Goal: Task Accomplishment & Management: Use online tool/utility

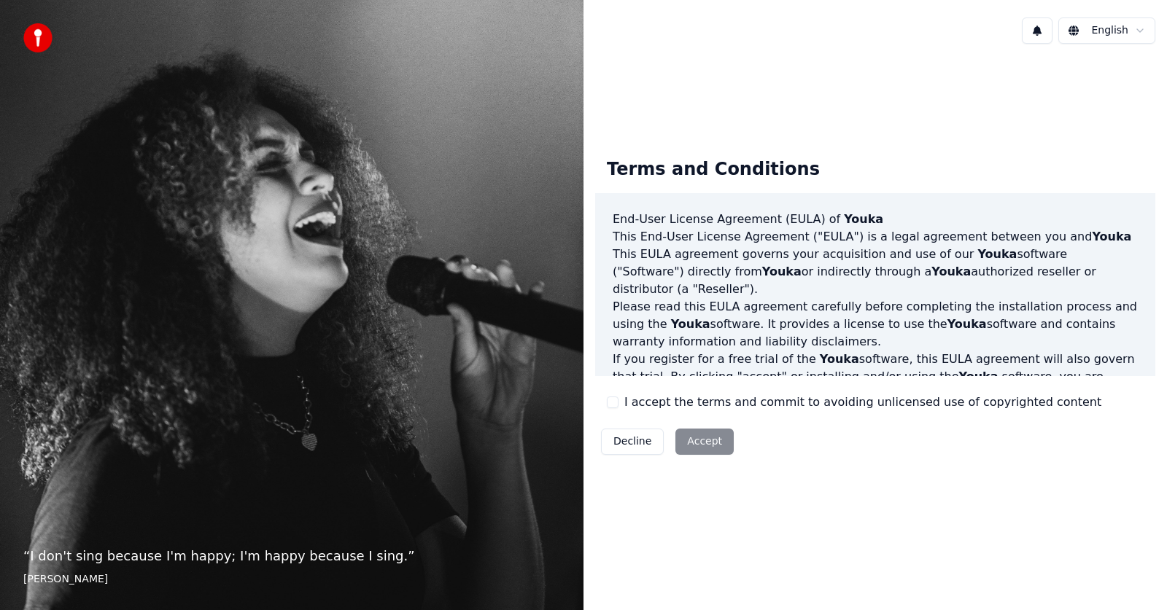
click at [618, 401] on div "I accept the terms and commit to avoiding unlicensed use of copyrighted content" at bounding box center [854, 402] width 494 height 17
click at [613, 401] on button "I accept the terms and commit to avoiding unlicensed use of copyrighted content" at bounding box center [613, 403] width 12 height 12
click at [690, 446] on button "Accept" at bounding box center [704, 442] width 58 height 26
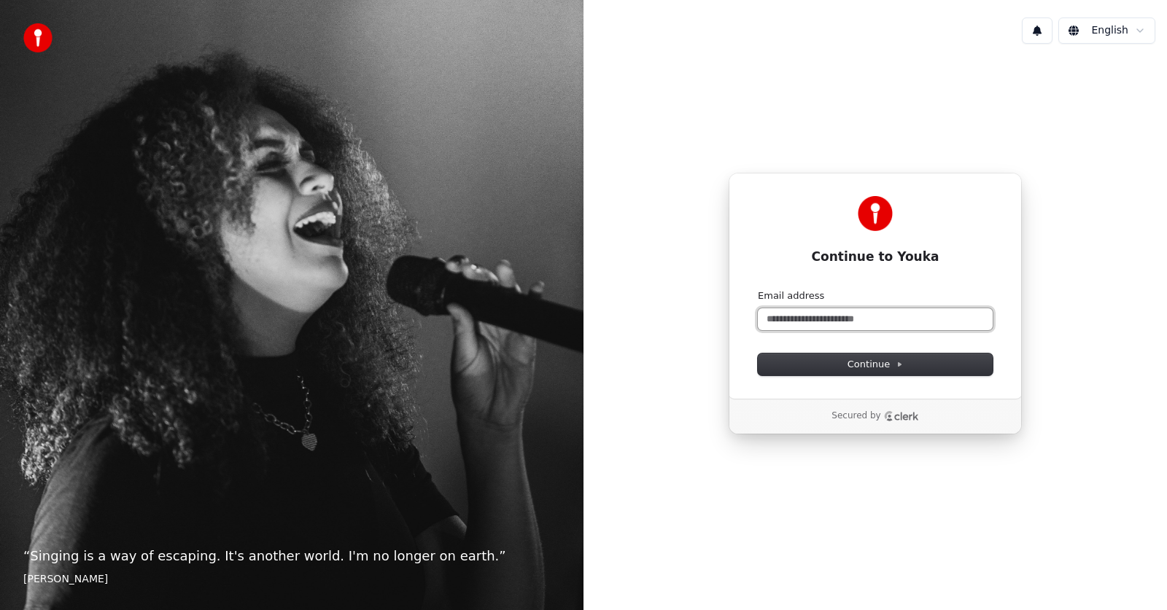
click at [863, 322] on input "Email address" at bounding box center [875, 319] width 235 height 22
type input "*"
click at [823, 370] on button "Continue" at bounding box center [875, 365] width 235 height 22
type input "**********"
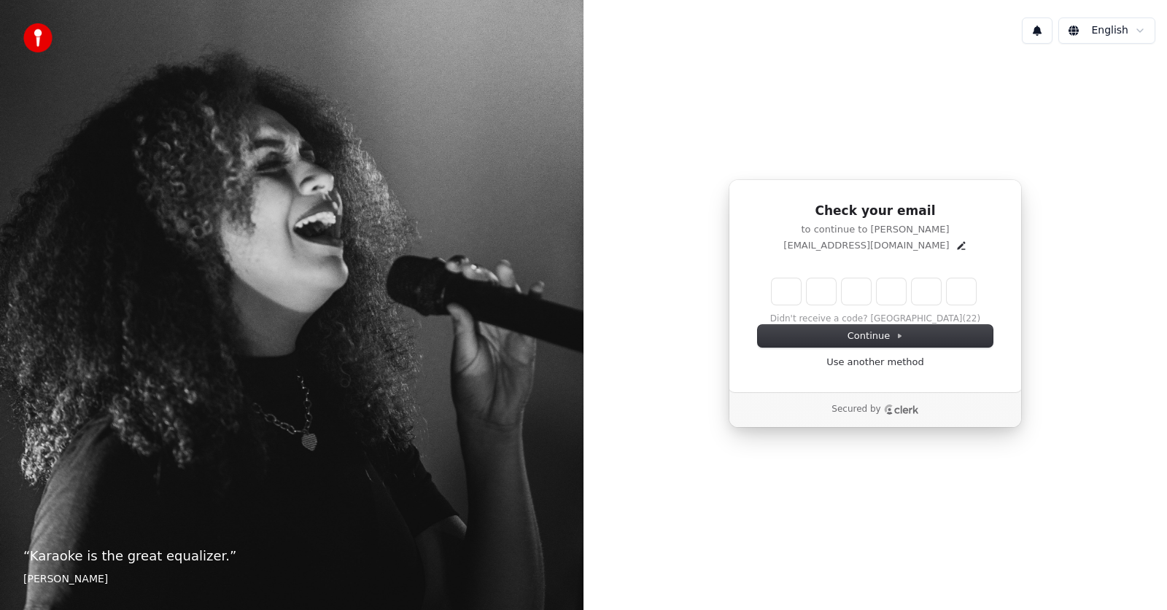
type input "*"
type input "**"
type input "*"
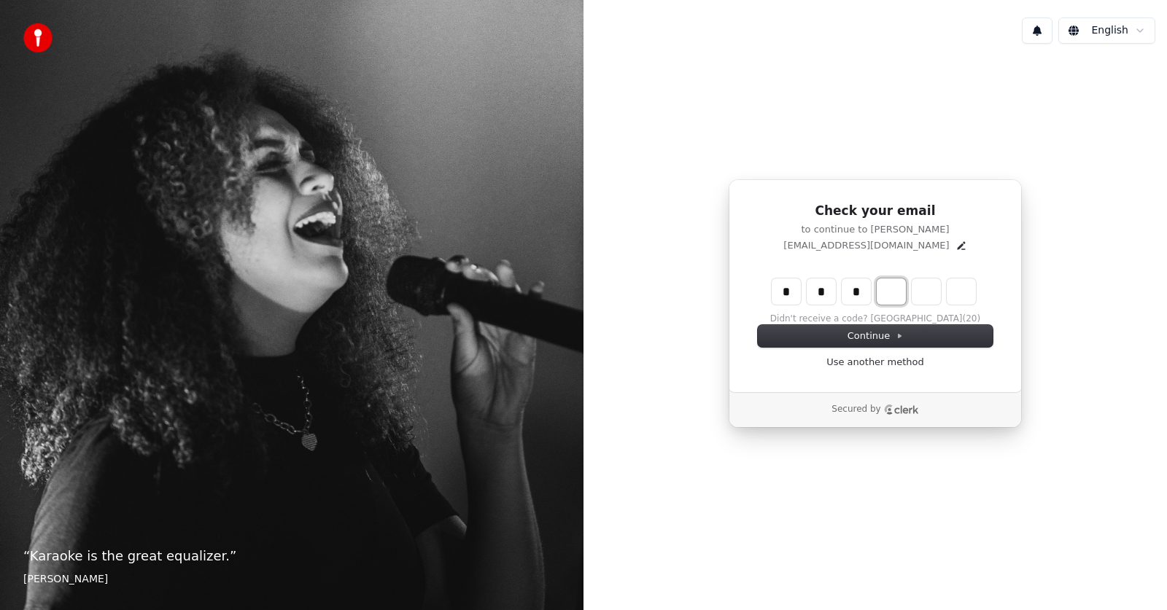
type input "***"
type input "*"
type input "****"
type input "*"
type input "******"
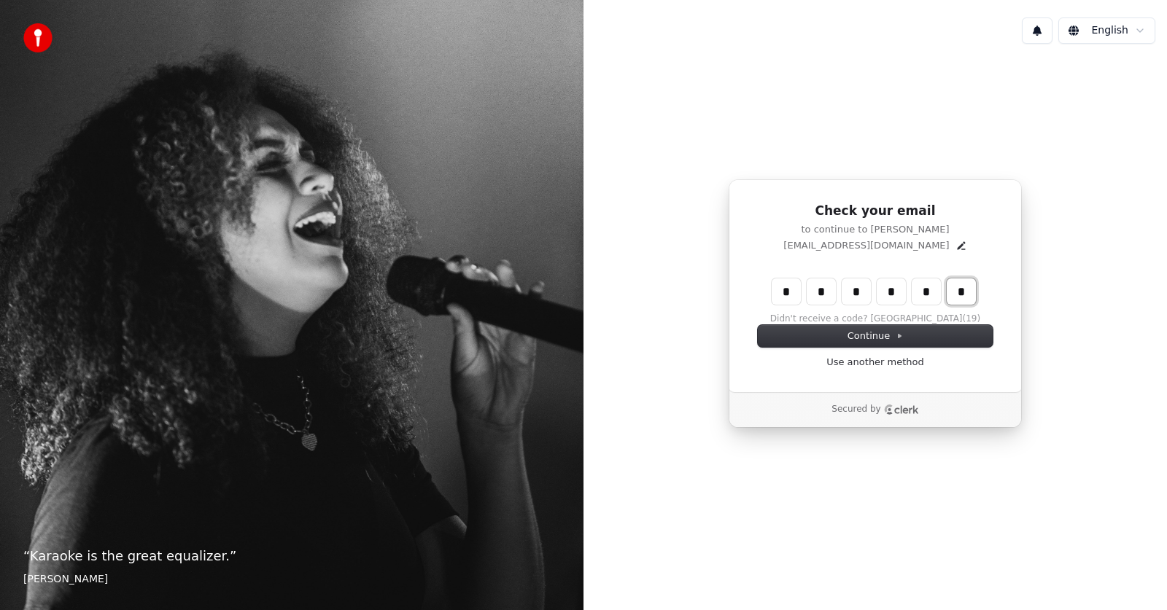
type input "*"
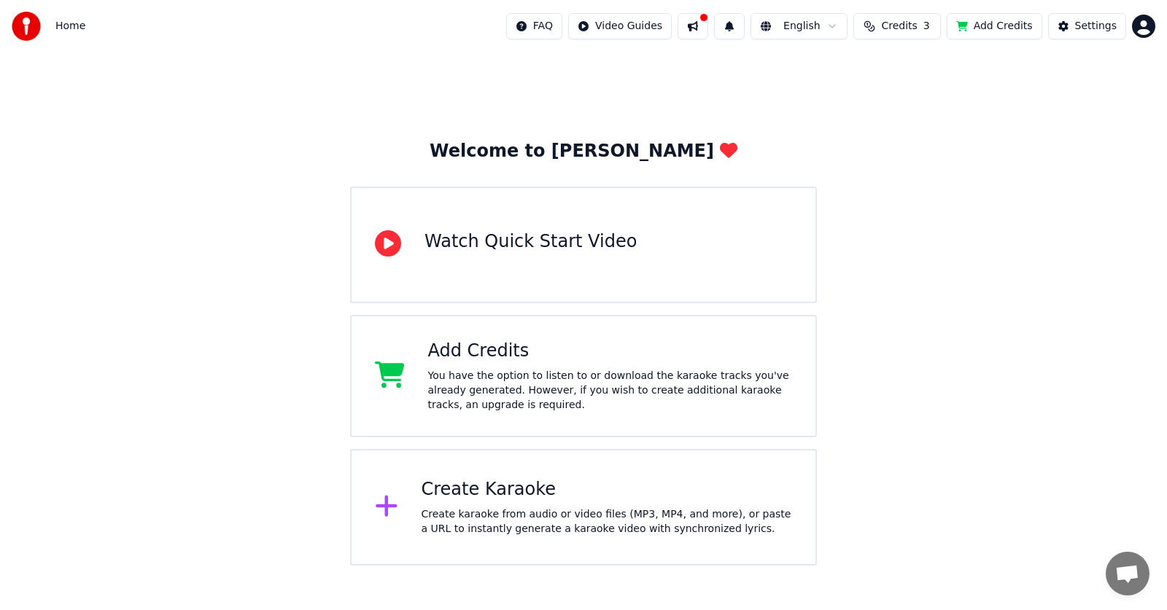
click at [543, 505] on div "Create Karaoke Create karaoke from audio or video files (MP3, MP4, and more), o…" at bounding box center [606, 507] width 371 height 58
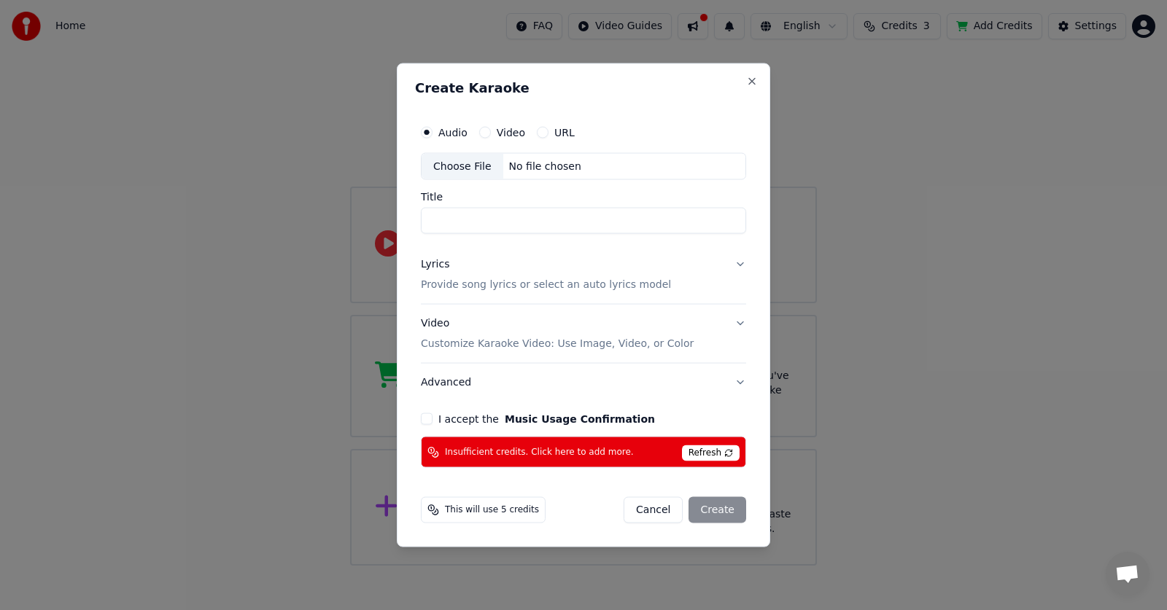
click at [718, 457] on span "Refresh" at bounding box center [711, 454] width 58 height 16
drag, startPoint x: 716, startPoint y: 451, endPoint x: 707, endPoint y: 450, distance: 9.6
click at [715, 451] on span "Refresh" at bounding box center [711, 454] width 58 height 16
click at [429, 417] on button "I accept the Music Usage Confirmation" at bounding box center [427, 419] width 12 height 12
click at [546, 170] on div "No file chosen" at bounding box center [545, 166] width 84 height 15
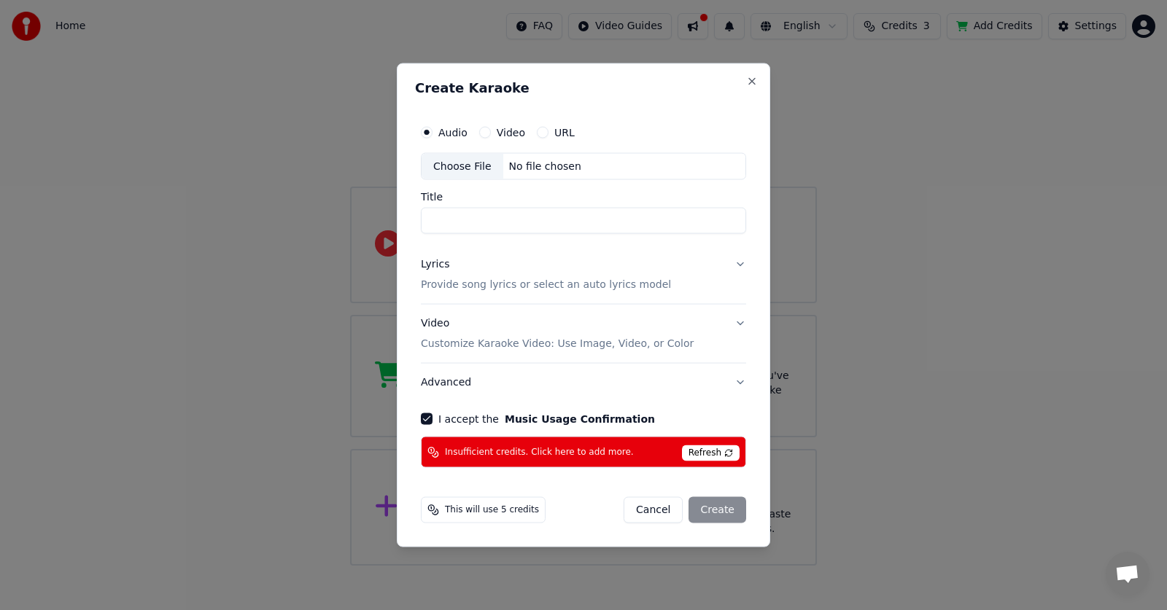
click at [715, 456] on span "Refresh" at bounding box center [711, 454] width 58 height 16
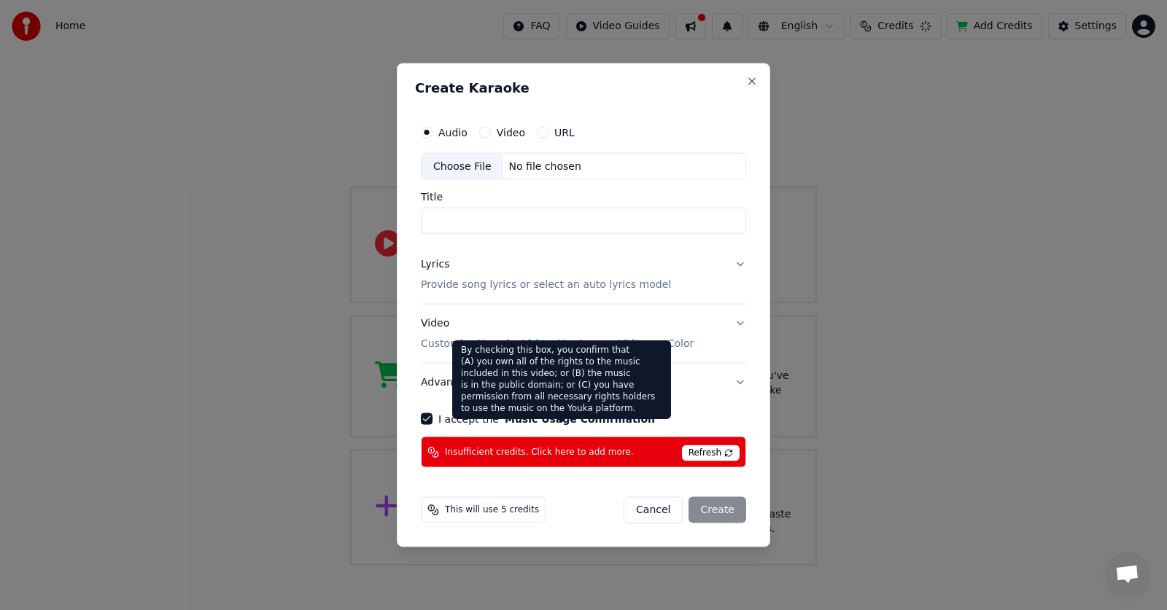
drag, startPoint x: 429, startPoint y: 382, endPoint x: 392, endPoint y: 411, distance: 46.7
click at [408, 397] on div "Create Karaoke Audio Video URL Choose File No file chosen Title Lyrics Provide …" at bounding box center [583, 305] width 373 height 485
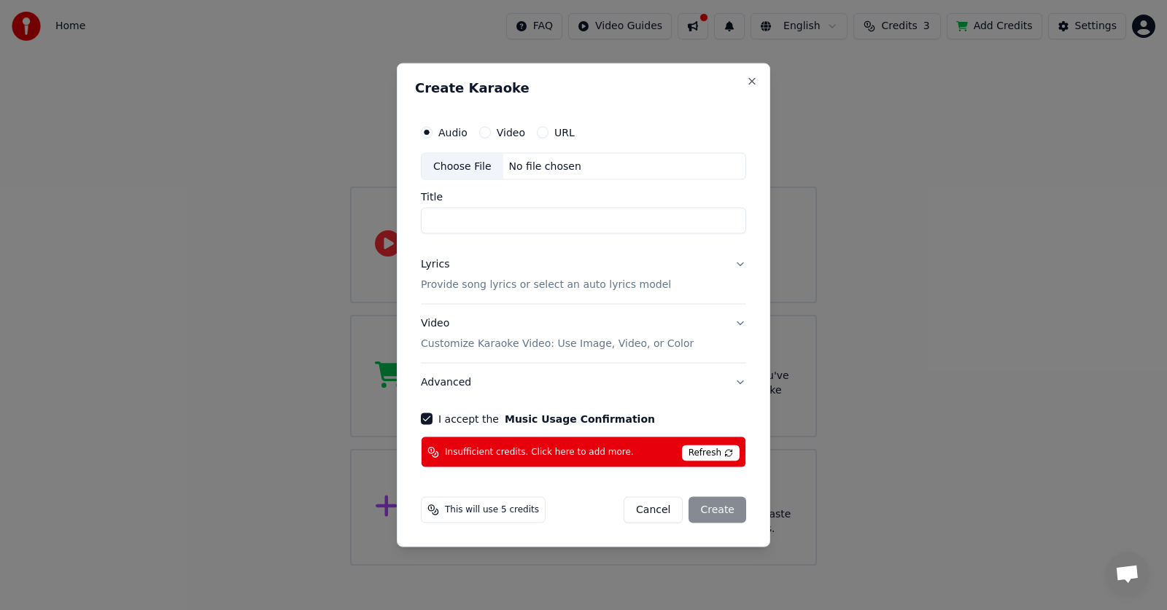
click at [433, 449] on icon at bounding box center [433, 452] width 12 height 12
click at [487, 131] on button "Video" at bounding box center [485, 132] width 12 height 12
click at [433, 128] on div "Audio" at bounding box center [444, 132] width 47 height 12
click at [432, 131] on div "Audio" at bounding box center [444, 132] width 47 height 12
click at [468, 176] on div "Choose File" at bounding box center [462, 166] width 82 height 26
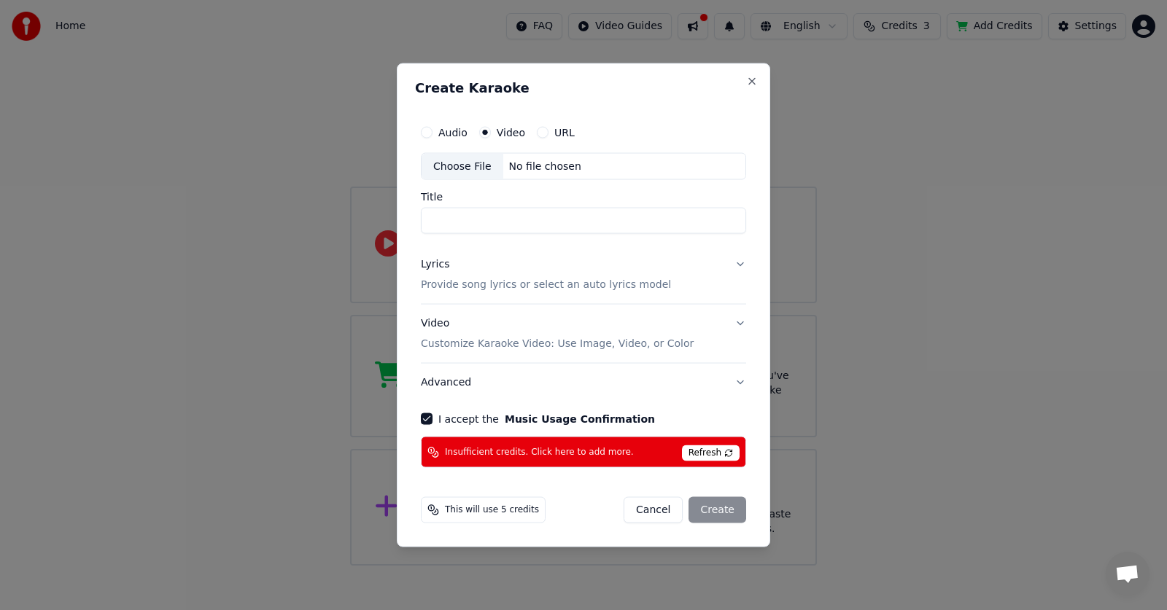
click at [432, 133] on div "Audio" at bounding box center [444, 132] width 47 height 12
click at [424, 129] on button "Audio" at bounding box center [427, 132] width 12 height 12
click at [445, 166] on div "Choose File" at bounding box center [462, 166] width 82 height 26
type input "********"
click at [448, 287] on p "Provide song lyrics or select an auto lyrics model" at bounding box center [546, 285] width 250 height 15
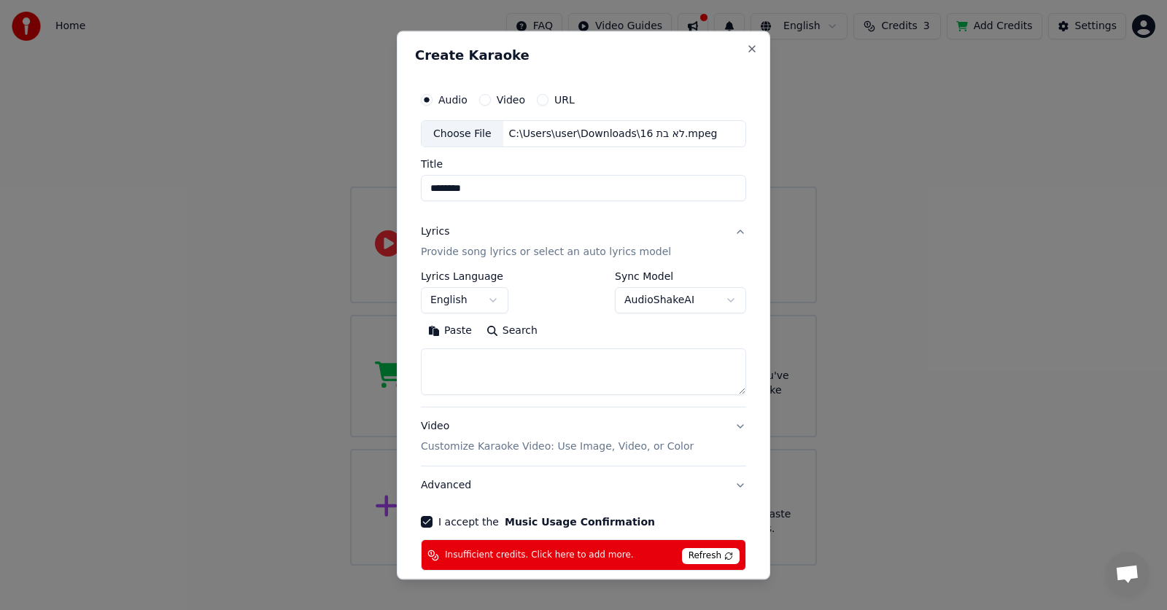
click at [499, 304] on button "English" at bounding box center [464, 301] width 87 height 26
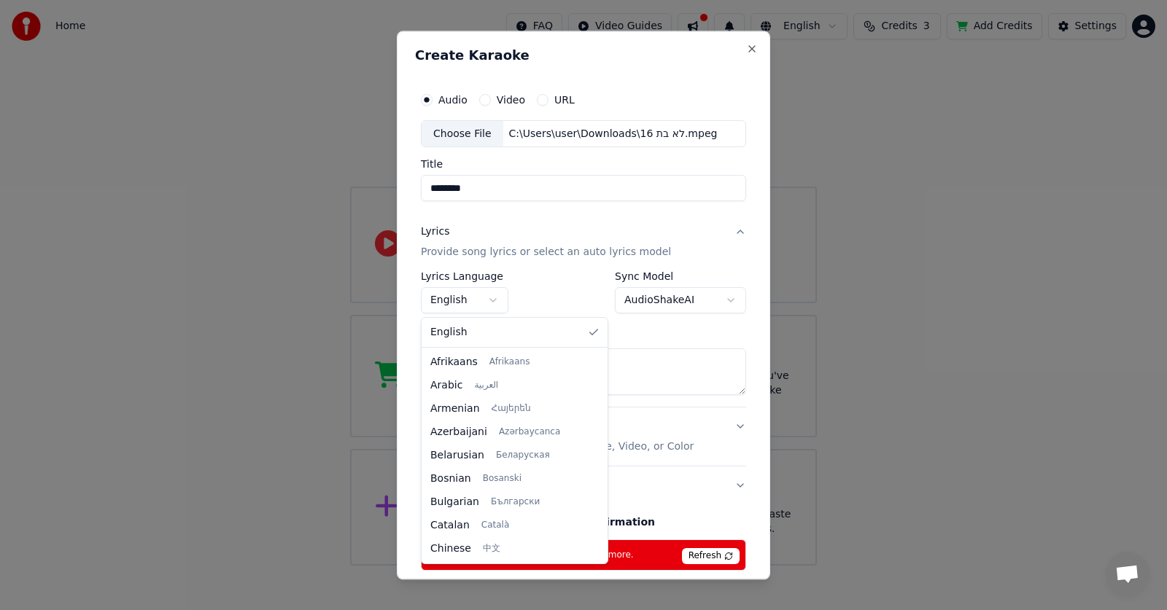
click at [493, 300] on body "**********" at bounding box center [583, 283] width 1167 height 566
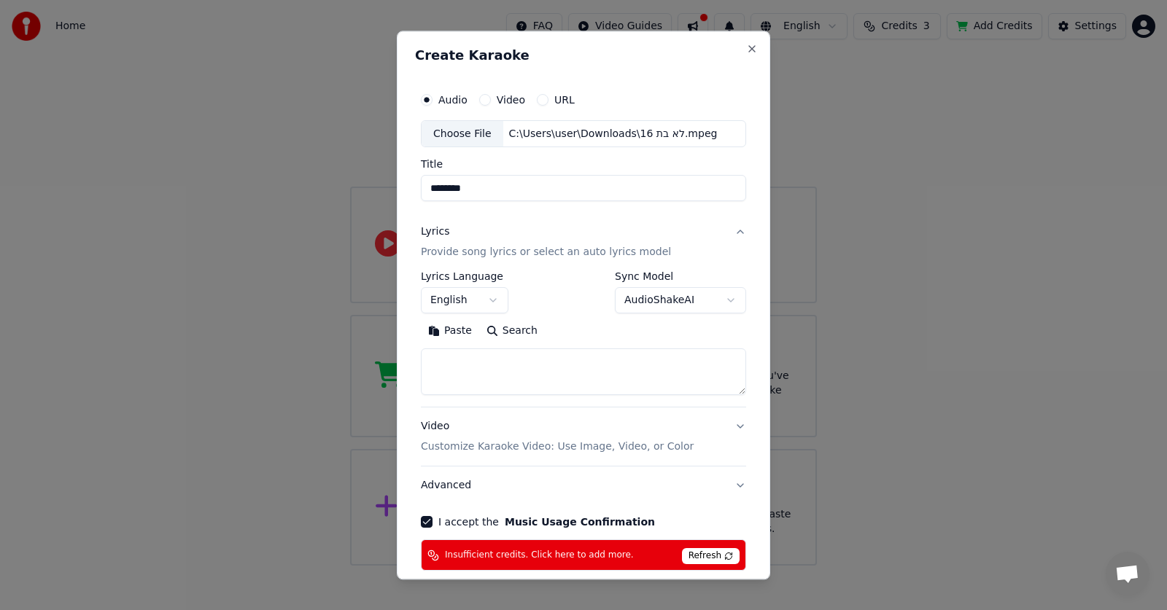
click at [493, 300] on button "English" at bounding box center [464, 301] width 87 height 26
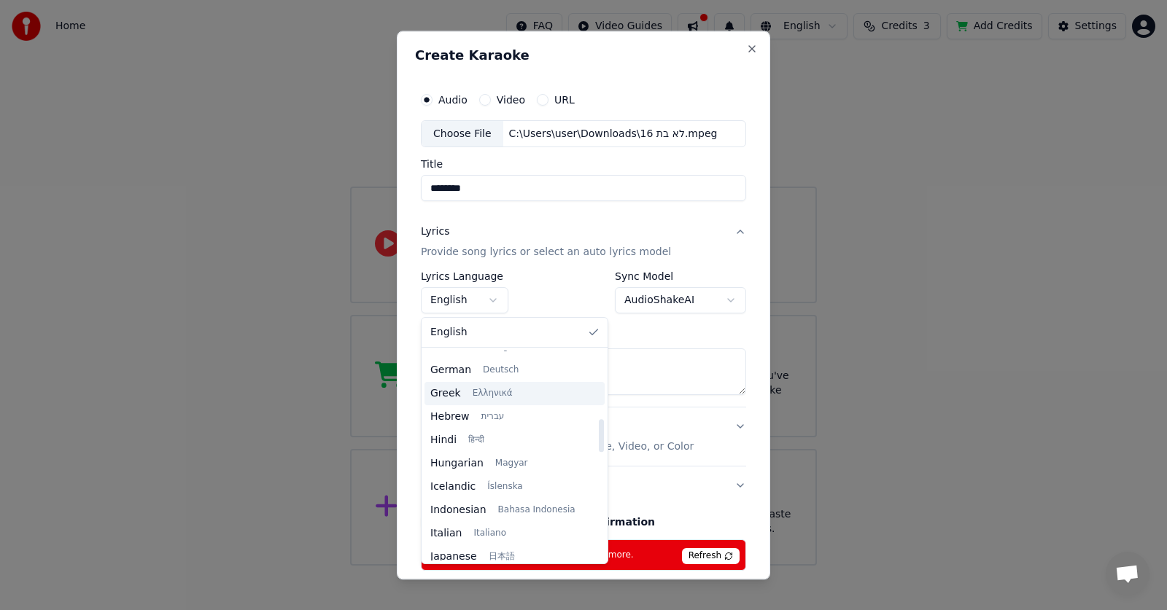
scroll to position [437, 0]
select select "**"
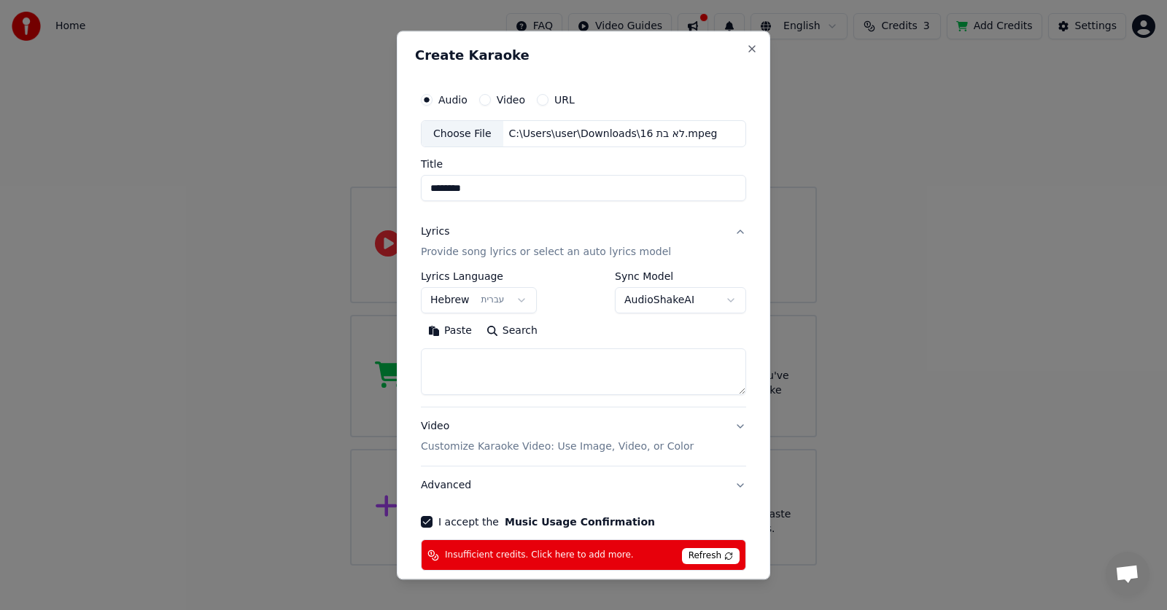
click at [534, 370] on textarea at bounding box center [583, 372] width 325 height 47
paste textarea "**********"
type textarea "**********"
click at [601, 451] on p "Customize Karaoke Video: Use Image, Video, or Color" at bounding box center [557, 447] width 273 height 15
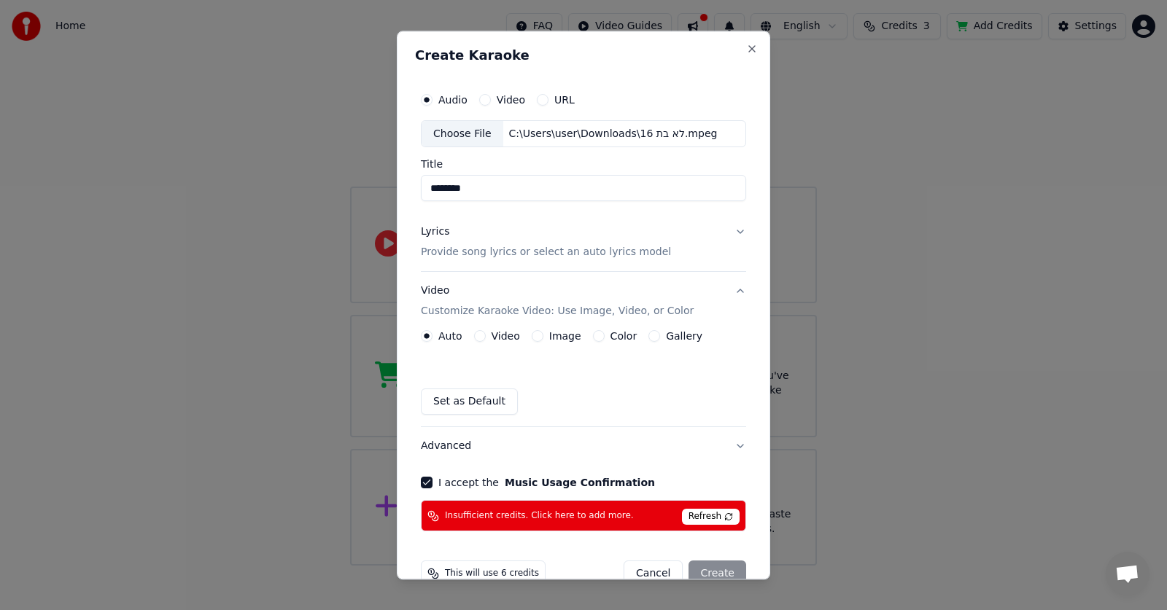
click at [482, 335] on button "Video" at bounding box center [480, 337] width 12 height 12
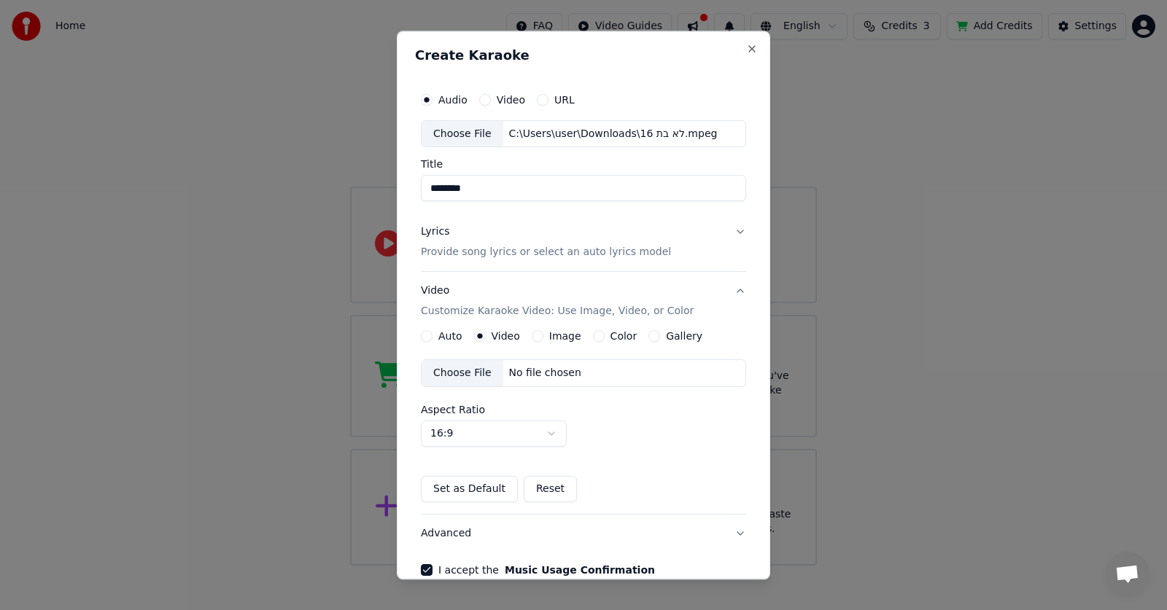
click at [535, 336] on button "Image" at bounding box center [538, 337] width 12 height 12
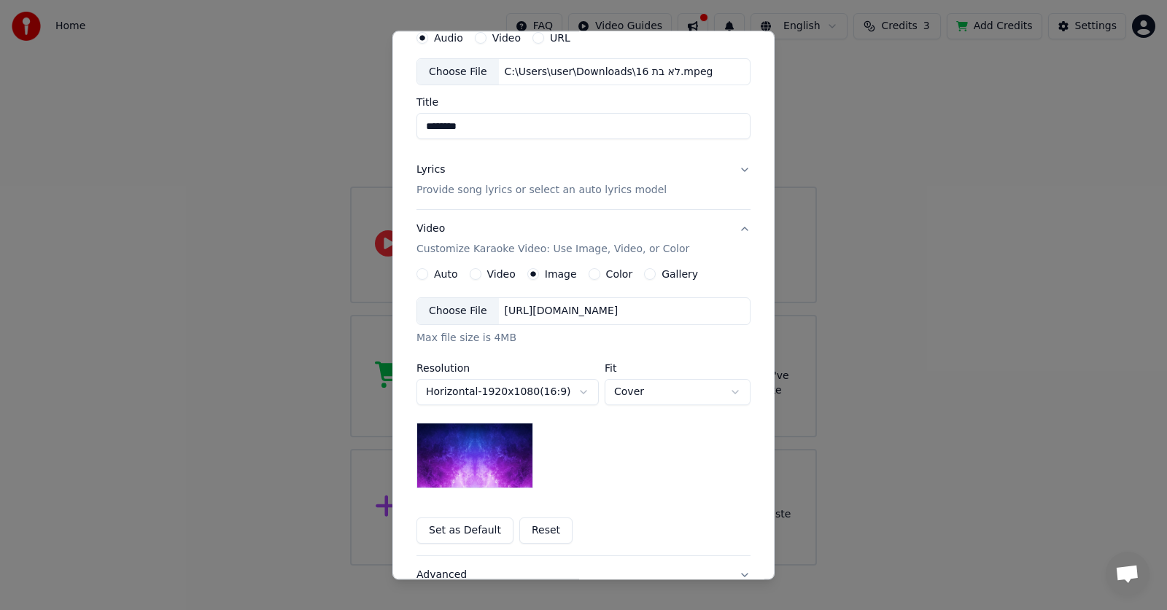
scroll to position [146, 0]
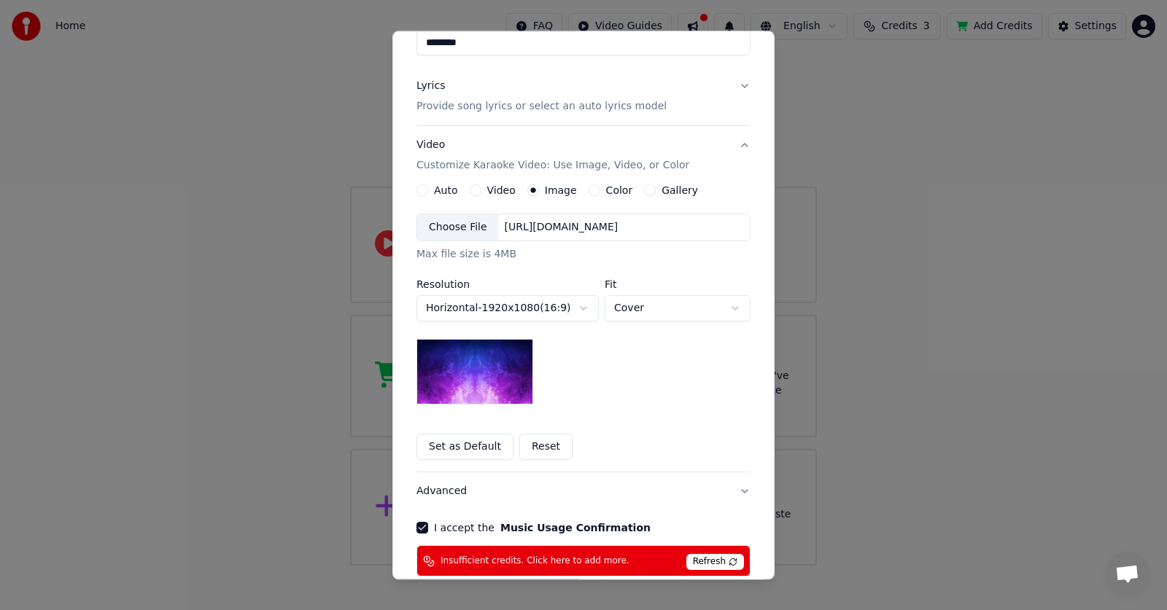
click at [499, 384] on img at bounding box center [474, 373] width 117 height 66
drag, startPoint x: 602, startPoint y: 187, endPoint x: 593, endPoint y: 184, distance: 9.7
click at [606, 186] on label "Color" at bounding box center [619, 191] width 27 height 10
click at [600, 186] on button "Color" at bounding box center [594, 191] width 12 height 12
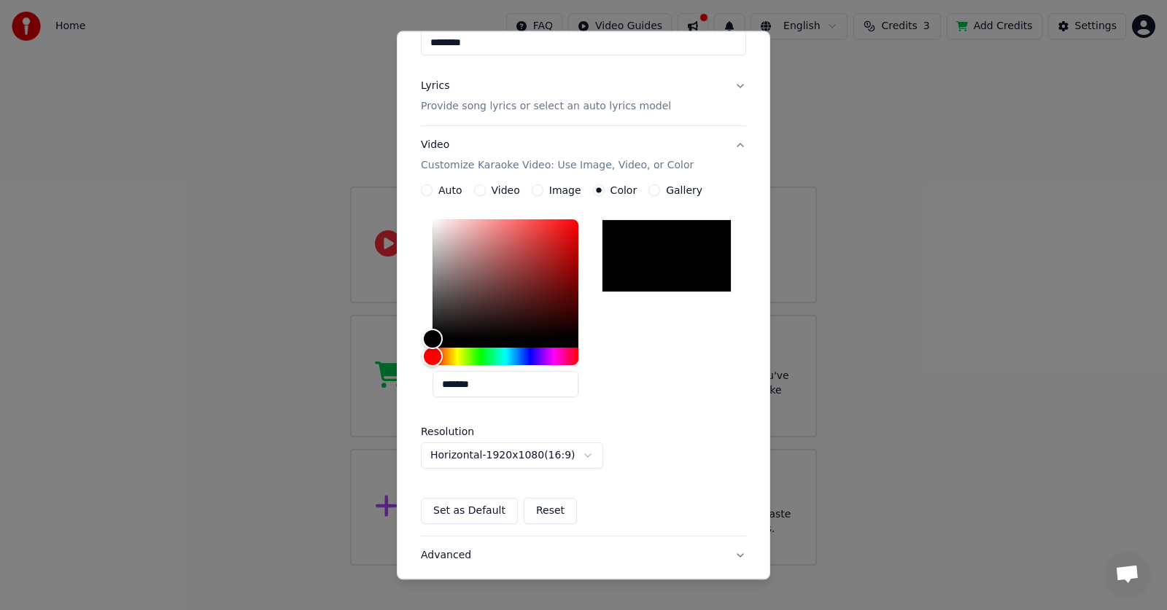
click at [593, 187] on button "Color" at bounding box center [599, 191] width 12 height 12
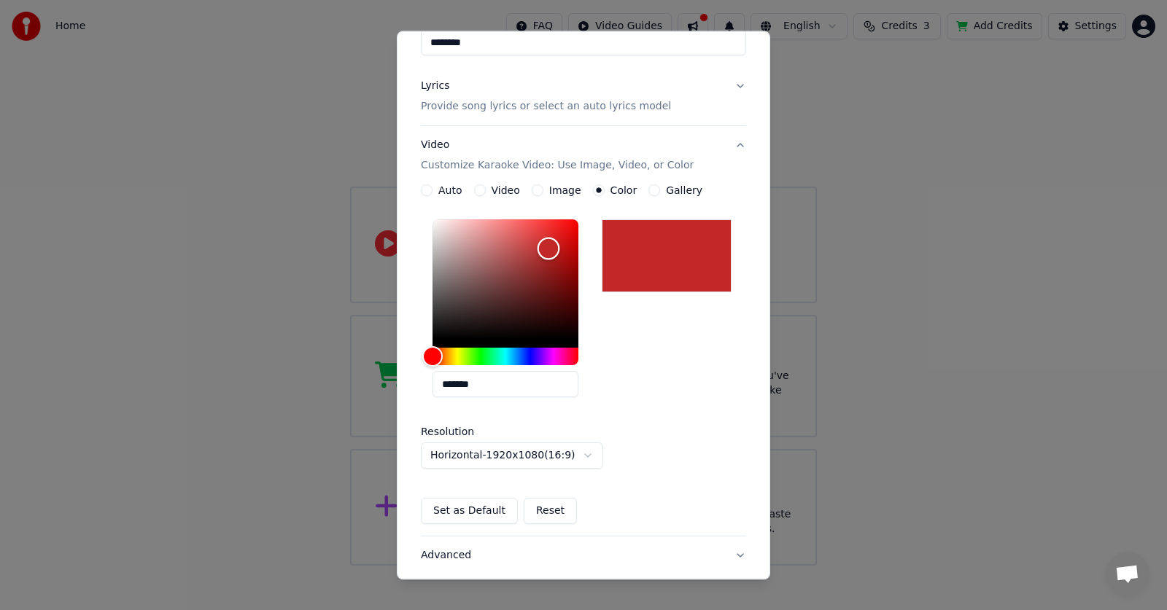
click at [548, 248] on div "Color" at bounding box center [505, 280] width 146 height 120
type input "*******"
click at [648, 190] on button "Gallery" at bounding box center [654, 191] width 12 height 12
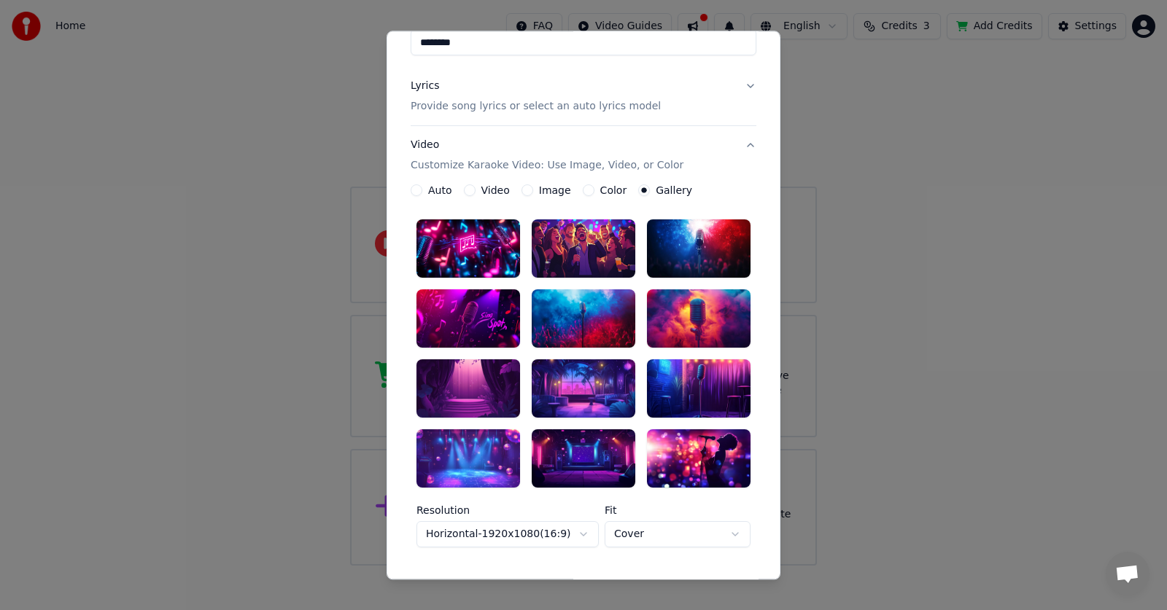
click at [677, 384] on div at bounding box center [699, 389] width 104 height 58
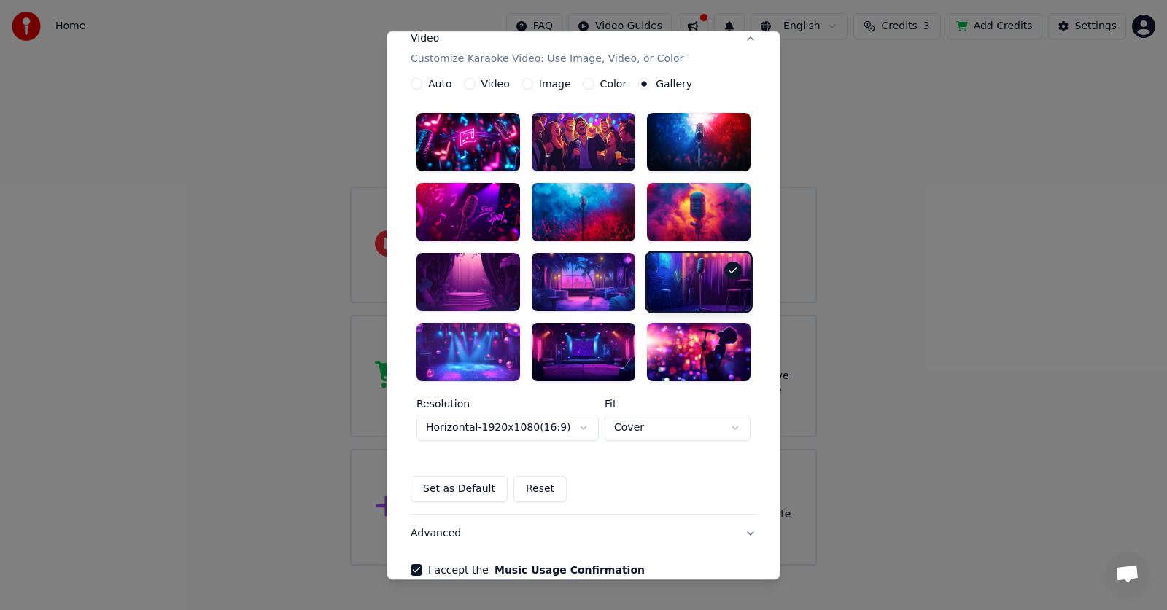
scroll to position [370, 0]
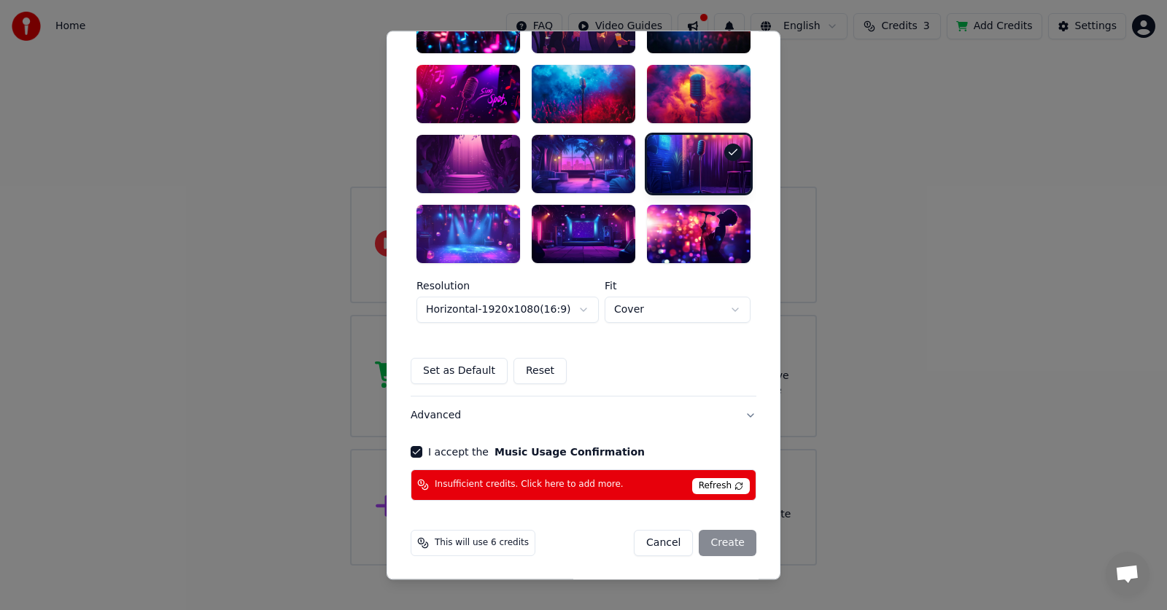
click at [717, 541] on div "Cancel Create" at bounding box center [695, 543] width 122 height 26
click at [718, 541] on div "Cancel Create" at bounding box center [695, 543] width 122 height 26
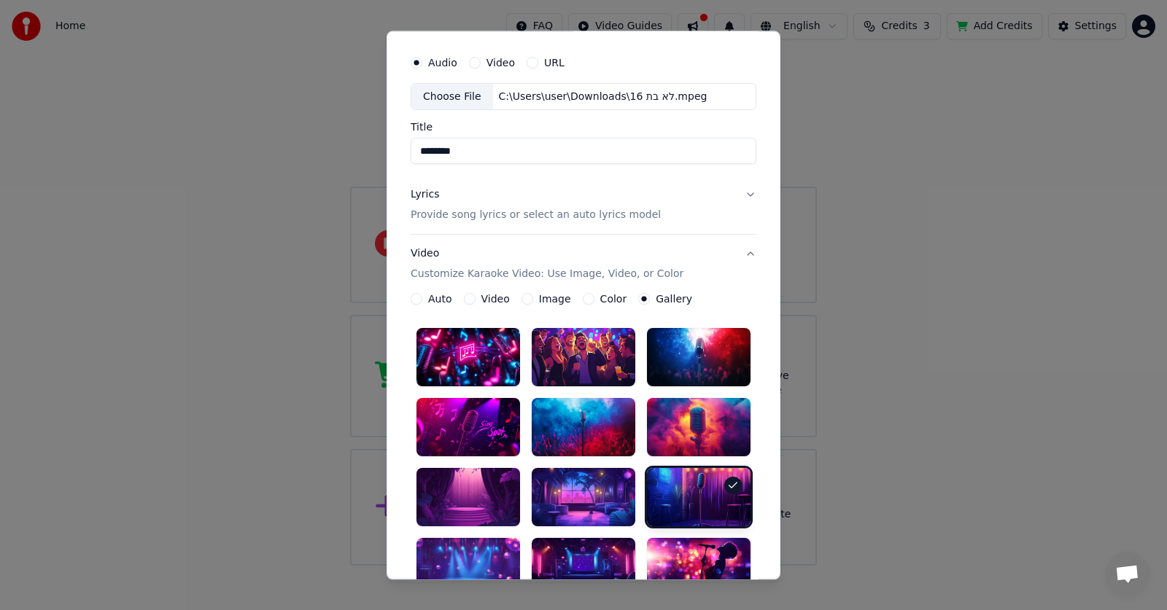
scroll to position [0, 0]
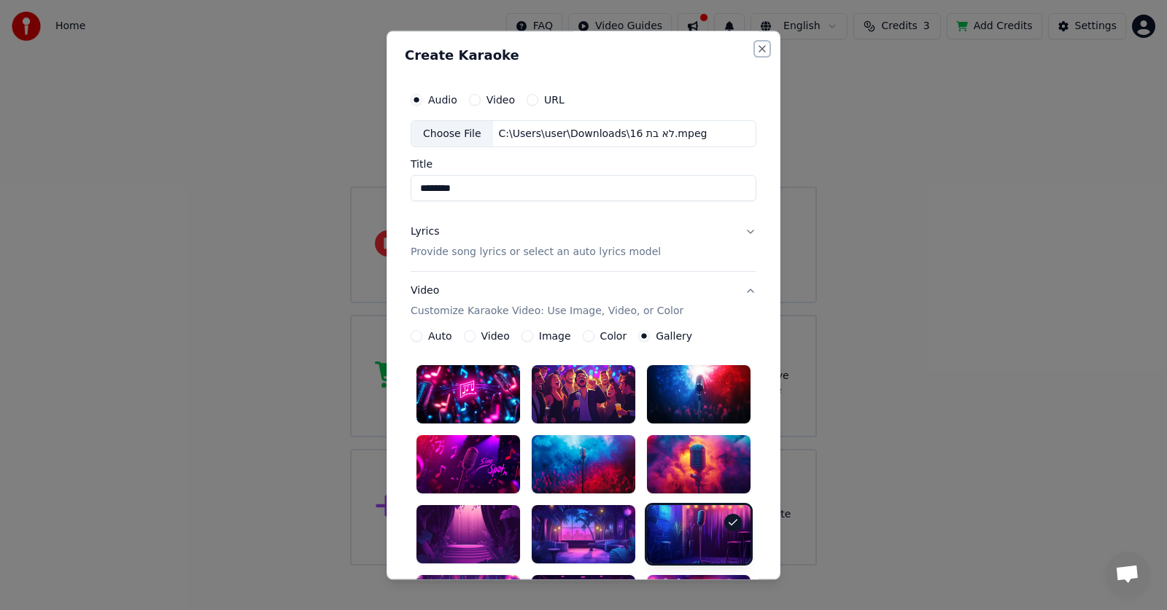
click at [756, 50] on button "Close" at bounding box center [762, 49] width 12 height 12
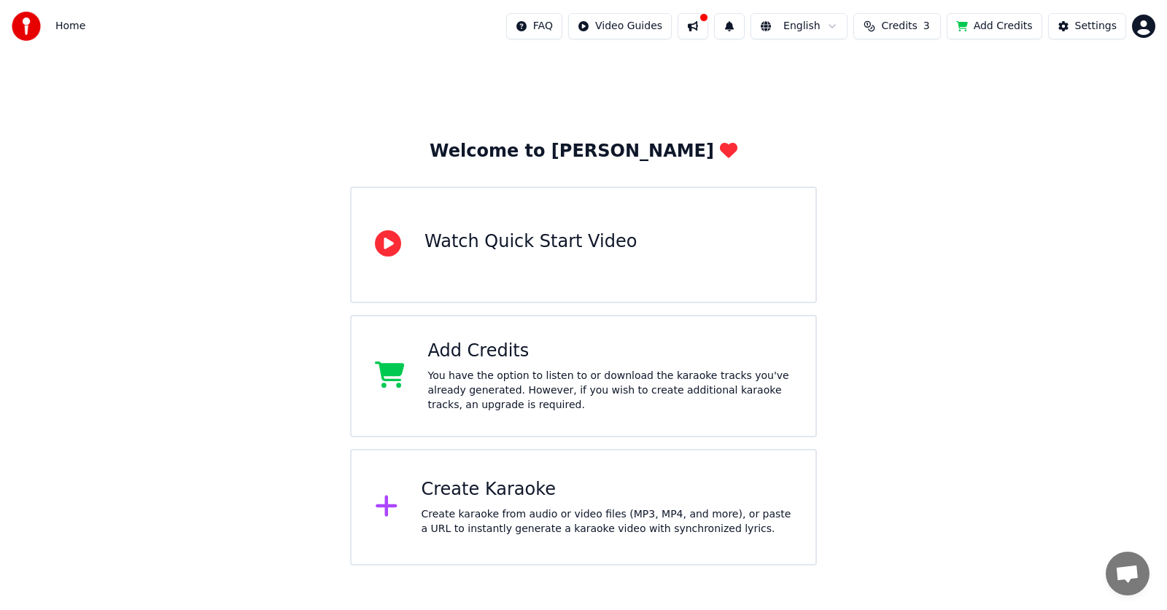
click at [64, 30] on span "Home" at bounding box center [70, 26] width 30 height 15
click at [1089, 21] on div "Settings" at bounding box center [1096, 26] width 42 height 15
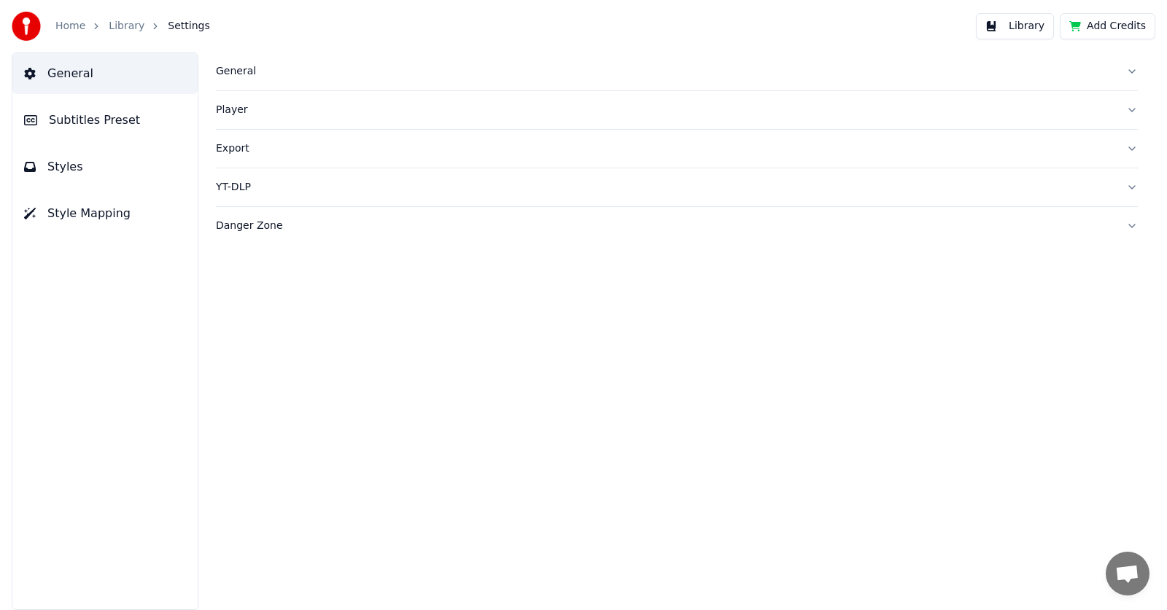
click at [233, 71] on div "General" at bounding box center [665, 71] width 898 height 15
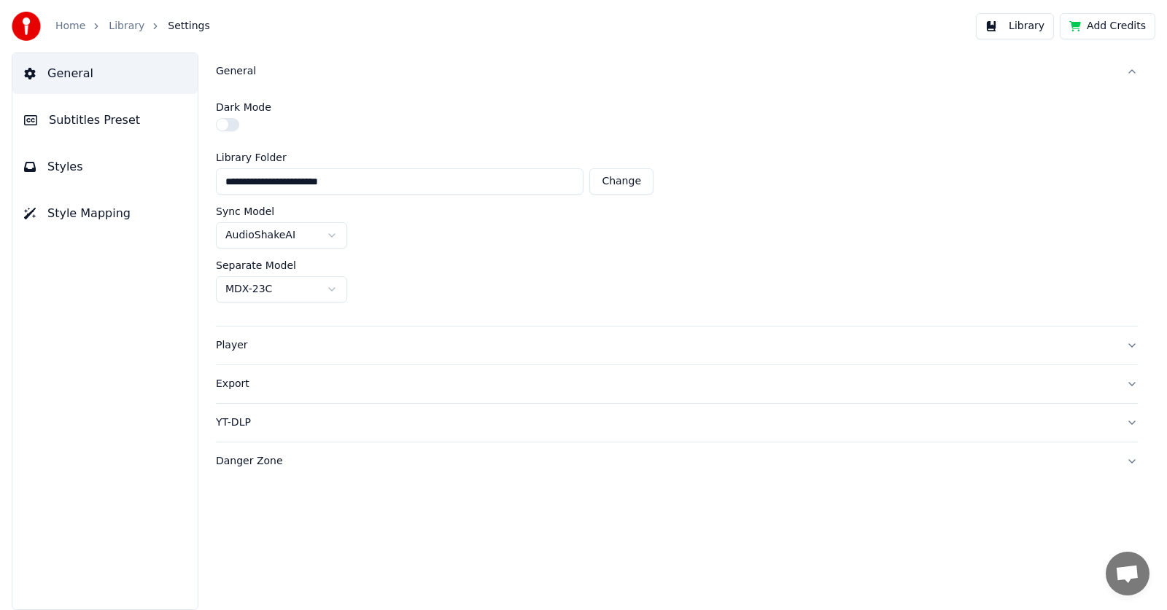
click at [44, 21] on div at bounding box center [31, 26] width 38 height 29
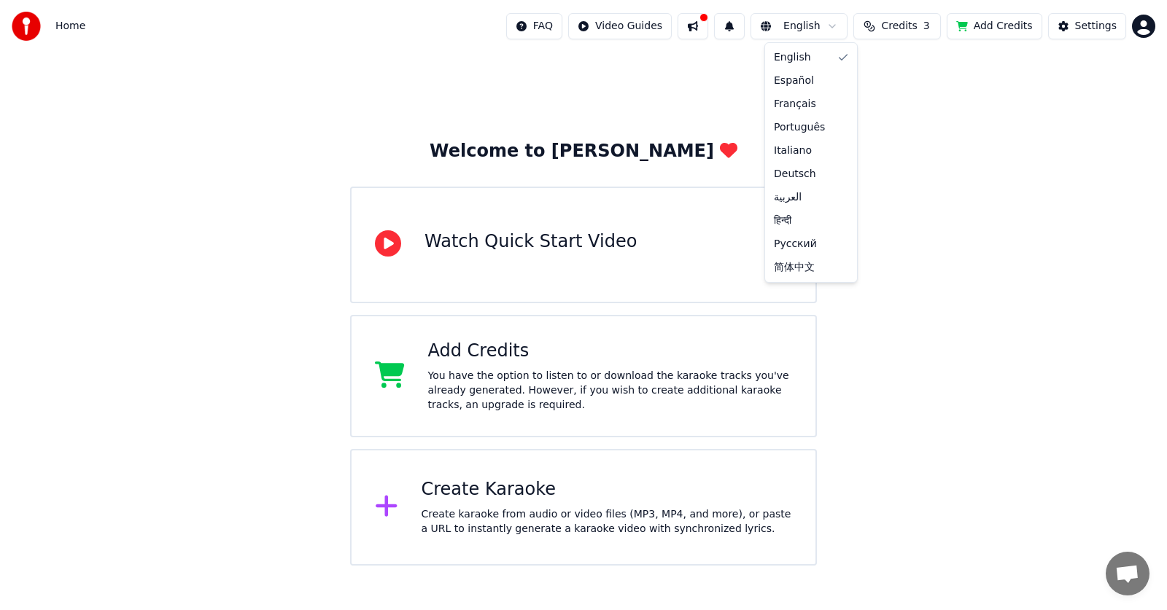
click at [836, 23] on html "Home FAQ Video Guides English Credits 3 Add Credits Settings Welcome to Youka W…" at bounding box center [583, 283] width 1167 height 566
click at [740, 31] on html "Home FAQ Video Guides English Credits 3 Add Credits Settings Welcome to Youka W…" at bounding box center [583, 283] width 1167 height 566
click at [601, 27] on html "Home FAQ Video Guides English Credits 3 Add Credits Settings Welcome to Youka W…" at bounding box center [583, 283] width 1167 height 566
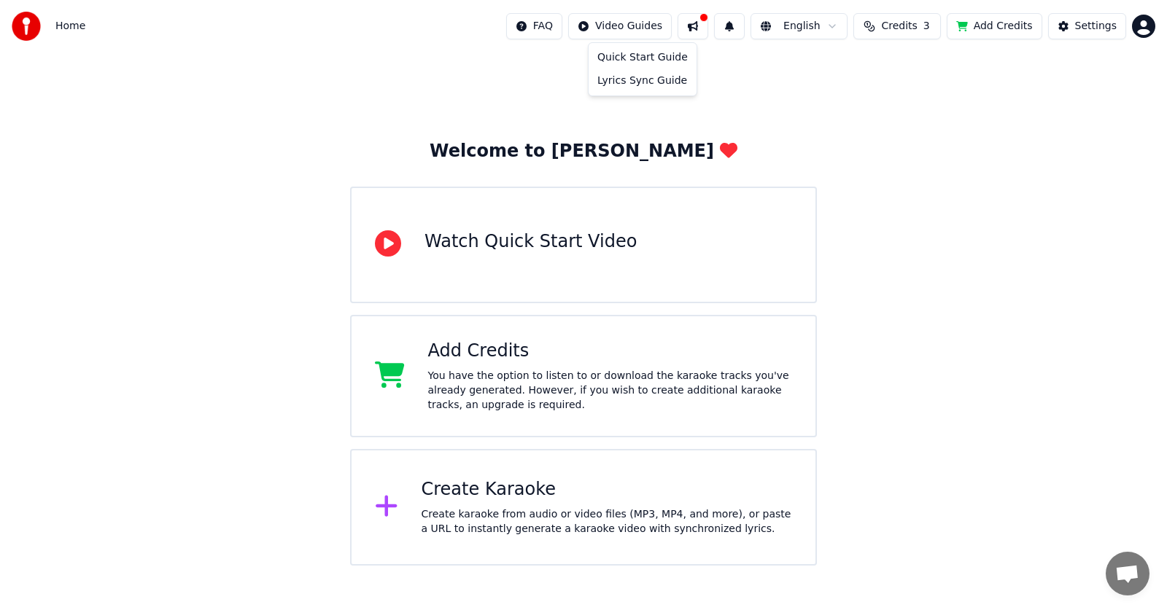
click at [573, 26] on html "Home FAQ Video Guides English Credits 3 Add Credits Settings Welcome to Youka W…" at bounding box center [583, 283] width 1167 height 566
click at [1131, 28] on div "FAQ Video Guides English Credits 3 Add Credits Settings" at bounding box center [830, 26] width 649 height 26
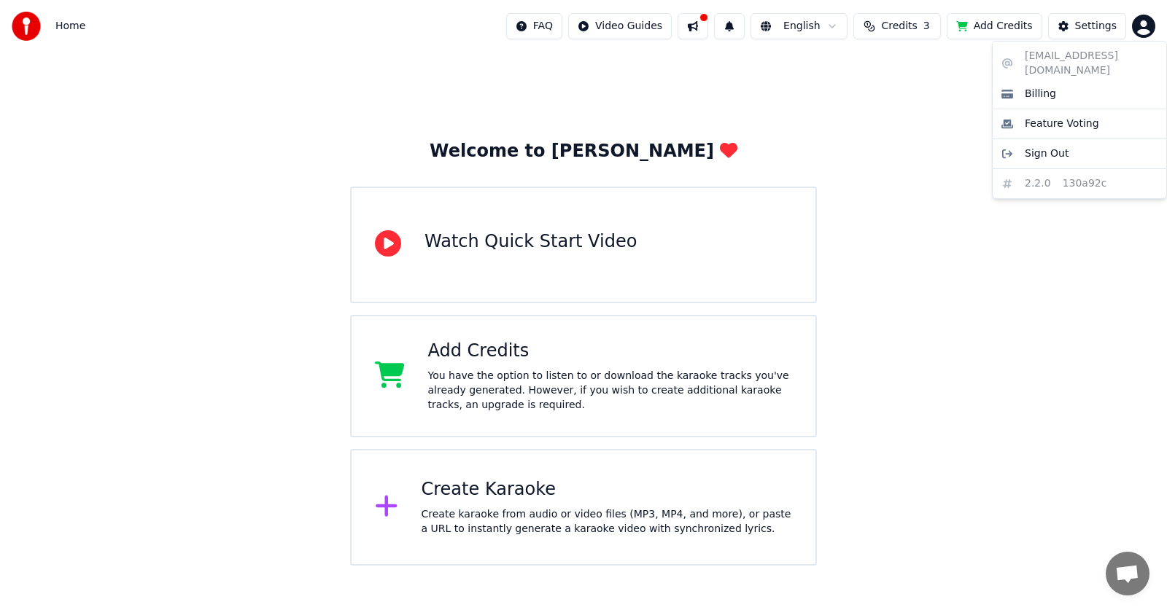
click at [1142, 27] on html "Home FAQ Video Guides English Credits 3 Add Credits Settings Welcome to Youka W…" at bounding box center [583, 283] width 1167 height 566
click at [1041, 147] on span "Sign Out" at bounding box center [1046, 154] width 44 height 15
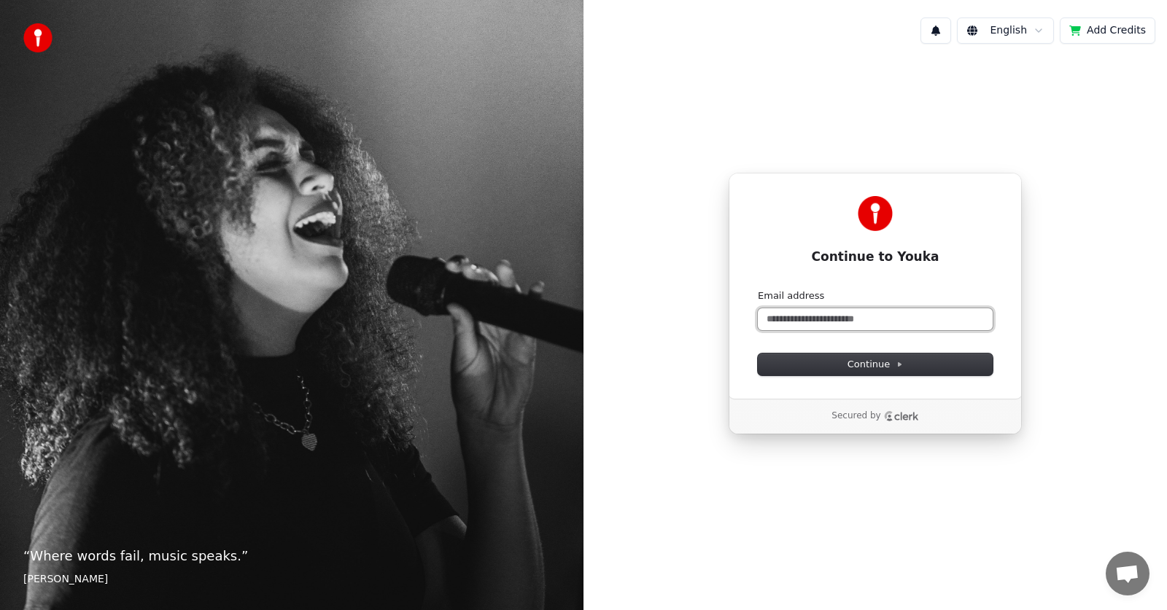
click at [881, 322] on input "Email address" at bounding box center [875, 319] width 235 height 22
type input "*"
click at [863, 370] on span "Continue" at bounding box center [874, 364] width 55 height 13
type input "**********"
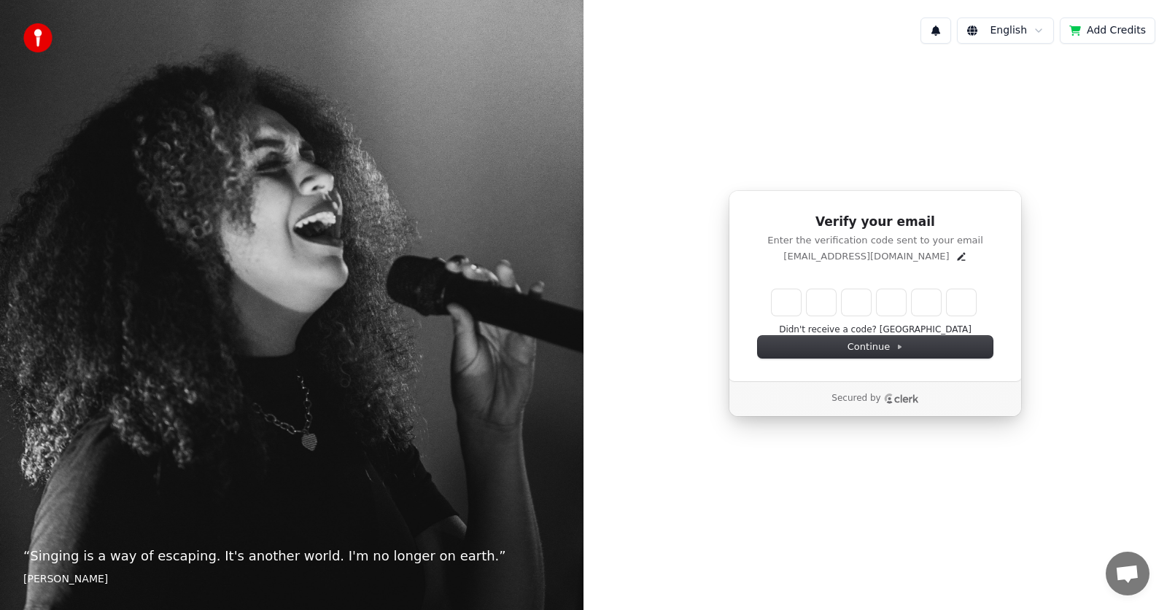
type input "*"
type input "**"
type input "*"
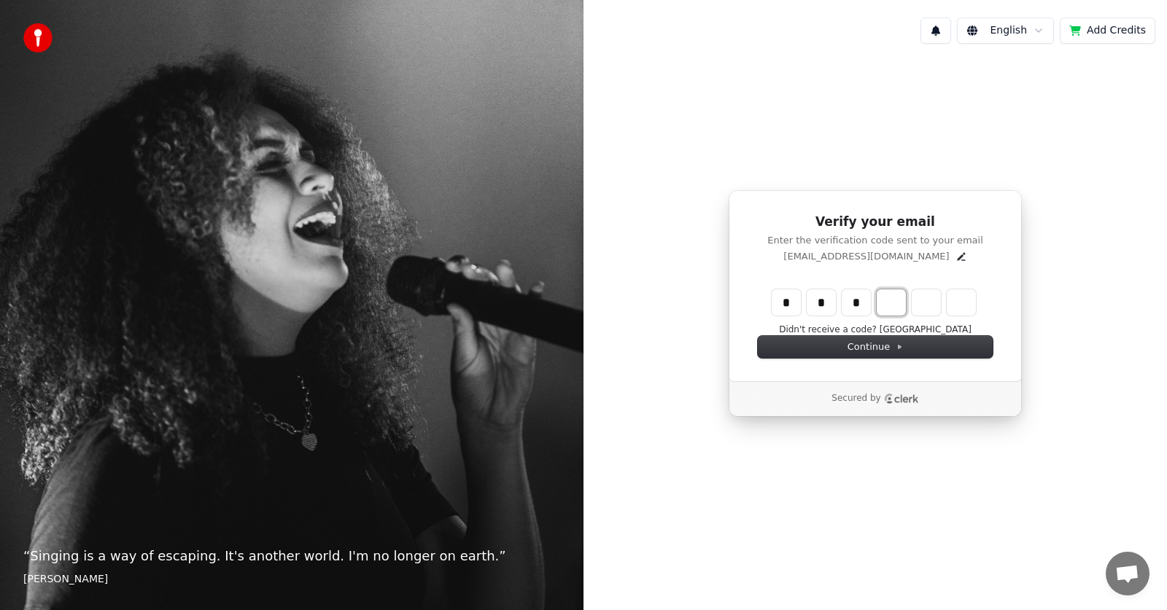
type input "***"
type input "*"
type input "****"
type input "*"
type input "******"
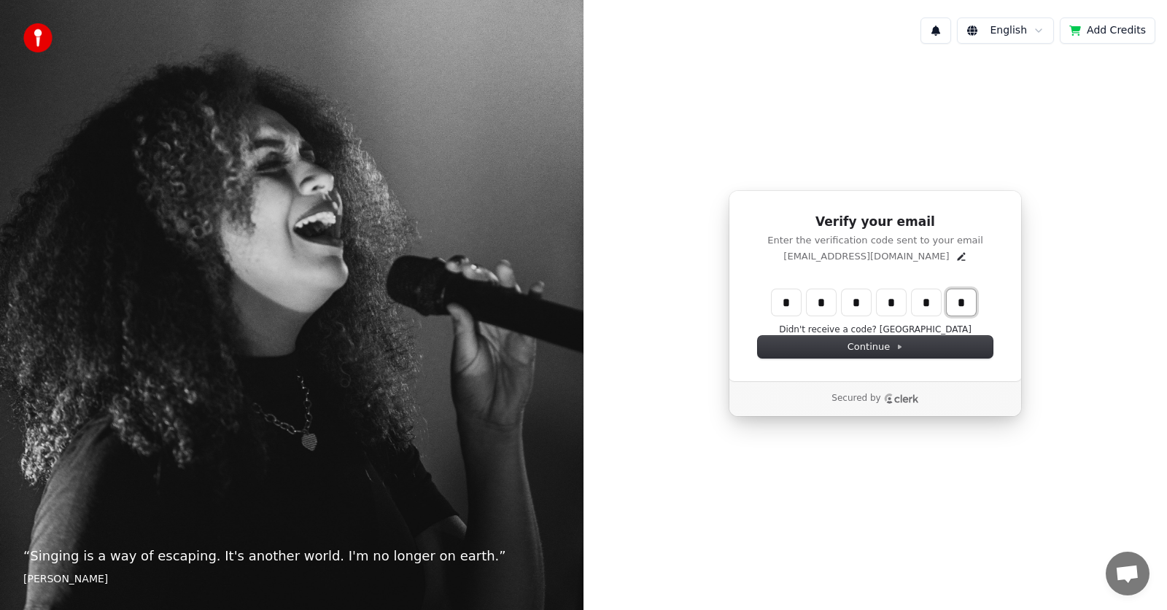
type input "*"
